Goal: Task Accomplishment & Management: Use online tool/utility

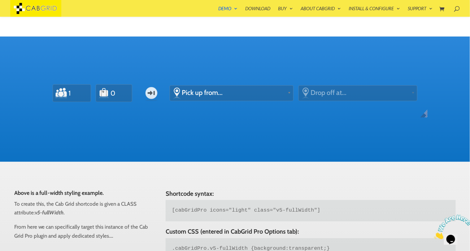
drag, startPoint x: 0, startPoint y: 0, endPoint x: 474, endPoint y: 15, distance: 474.6
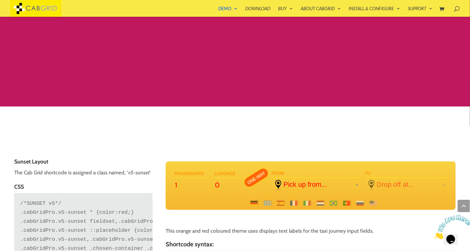
scroll to position [1476, 0]
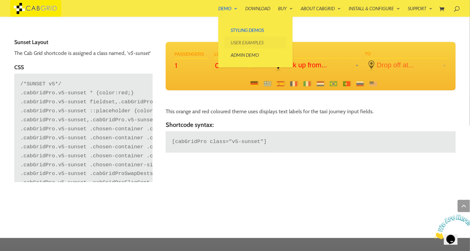
click at [239, 44] on link "User Examples" at bounding box center [255, 42] width 62 height 12
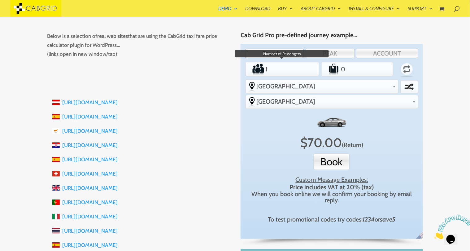
click at [298, 73] on input "1" at bounding box center [282, 69] width 36 height 12
type input "2"
click at [296, 67] on input "2" at bounding box center [282, 69] width 36 height 12
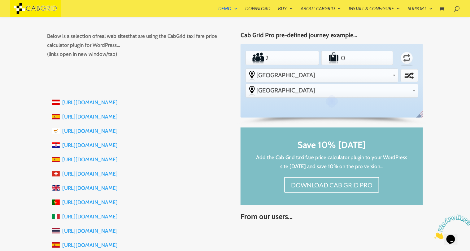
click at [296, 67] on ul "Passengers 2 Luggage 0 Return From -other [GEOGRAPHIC_DATA] [GEOGRAPHIC_DATA] […" at bounding box center [331, 73] width 175 height 50
click at [296, 67] on ul "Passengers 2 Luggage 0 Return From -other Gatwick Airport Heathrow Airport Stan…" at bounding box center [331, 73] width 175 height 50
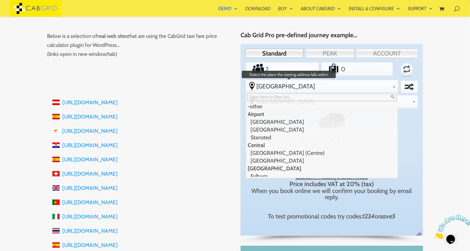
scroll to position [11, 0]
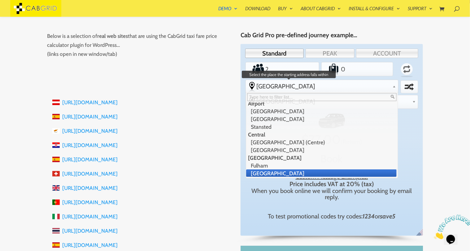
click at [324, 84] on span "[GEOGRAPHIC_DATA]" at bounding box center [323, 85] width 133 height 7
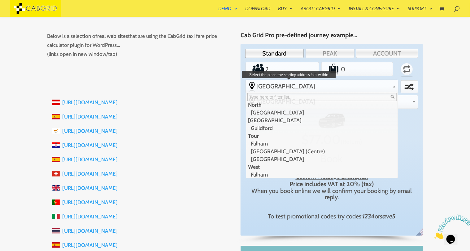
scroll to position [111, 0]
click at [383, 109] on div "X $ 77.00 (Return) Book Custom Message Examples: Price includes VAT at 20% (tax…" at bounding box center [331, 166] width 175 height 114
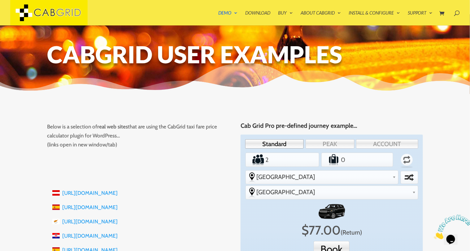
scroll to position [0, 0]
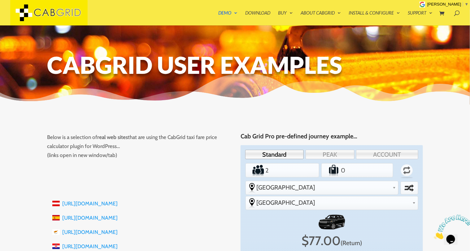
click at [175, 137] on p "Below is a selection of real web sites that are using the CabGrid taxi fare pri…" at bounding box center [138, 146] width 182 height 27
copy p "CabGrid"
